Goal: Navigation & Orientation: Find specific page/section

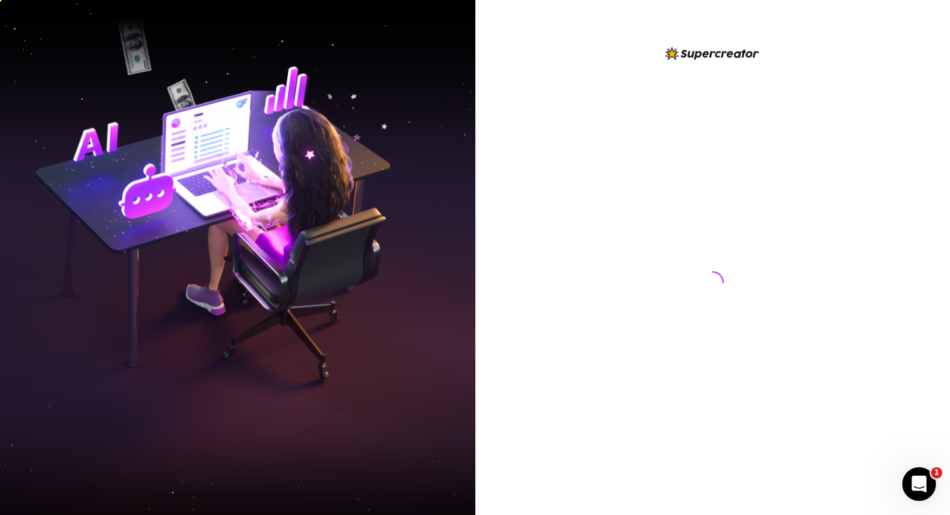
click at [565, 225] on div at bounding box center [712, 268] width 313 height 447
